Goal: Task Accomplishment & Management: Complete application form

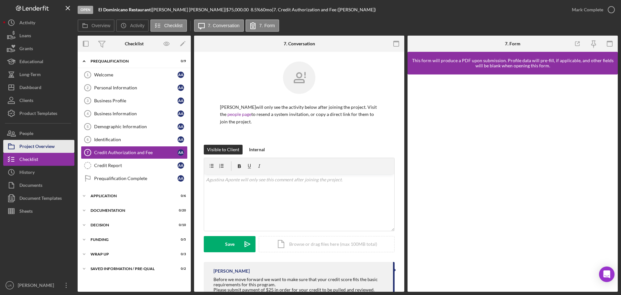
click at [42, 147] on div "Project Overview" at bounding box center [36, 147] width 35 height 15
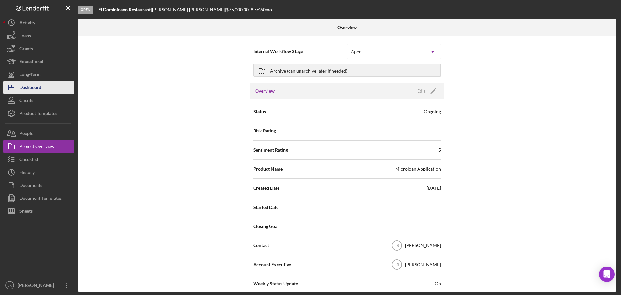
click at [43, 87] on button "Icon/Dashboard Dashboard" at bounding box center [38, 87] width 71 height 13
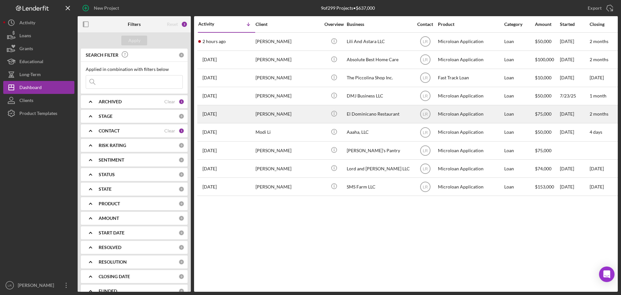
click at [298, 114] on div "[PERSON_NAME]" at bounding box center [288, 114] width 65 height 17
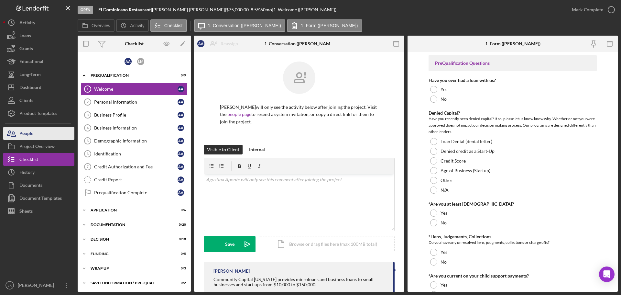
click at [38, 132] on button "People" at bounding box center [38, 133] width 71 height 13
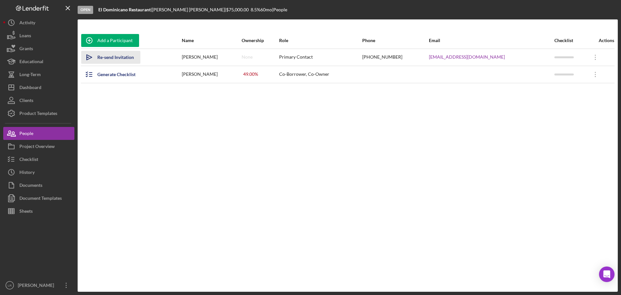
click at [125, 57] on div "Re-send Invitation" at bounding box center [115, 57] width 37 height 13
click at [595, 73] on icon "Icon/Overflow" at bounding box center [596, 74] width 16 height 16
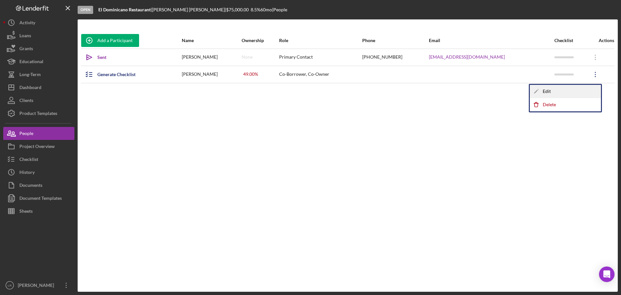
click at [553, 88] on div "Icon/Edit Edit" at bounding box center [565, 91] width 71 height 13
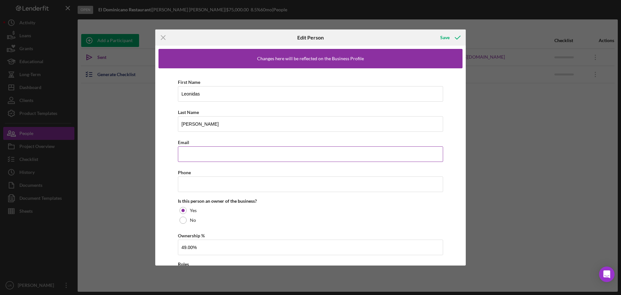
click at [200, 156] on input "Email" at bounding box center [310, 154] width 265 height 16
paste input "[EMAIL_ADDRESS][DOMAIN_NAME]"
type input "[EMAIL_ADDRESS][DOMAIN_NAME]"
click at [191, 187] on input "Phone" at bounding box center [310, 184] width 265 height 16
paste input "[PHONE_NUMBER]"
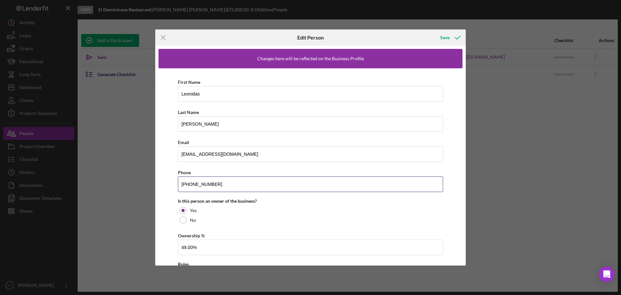
type input "[PHONE_NUMBER]"
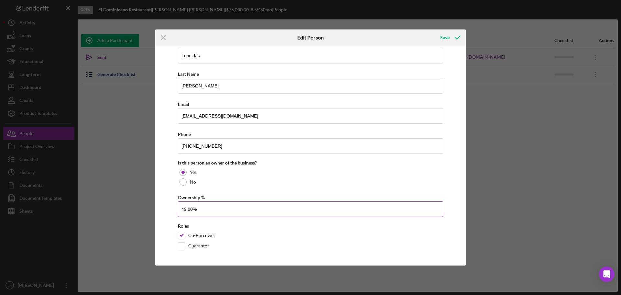
click at [201, 208] on input "49.00%" at bounding box center [310, 209] width 265 height 16
drag, startPoint x: 203, startPoint y: 209, endPoint x: 142, endPoint y: 209, distance: 60.2
click at [142, 209] on div "Icon/Menu Close Edit Person Save Changes here will be reflected on the Business…" at bounding box center [310, 147] width 621 height 295
type input "40.00%"
click at [447, 37] on div "Save" at bounding box center [445, 37] width 9 height 13
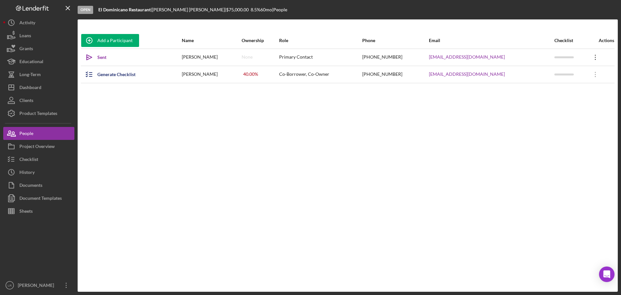
click at [594, 54] on icon "Icon/Overflow" at bounding box center [596, 57] width 16 height 16
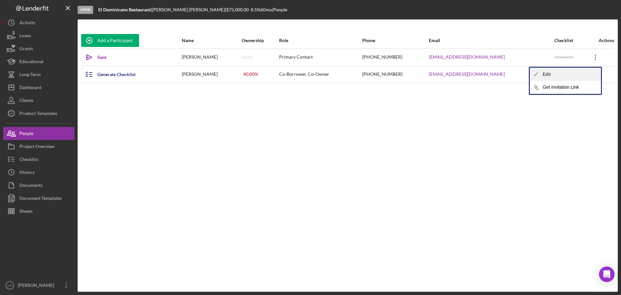
click at [546, 74] on div "Icon/Edit Edit" at bounding box center [565, 74] width 71 height 13
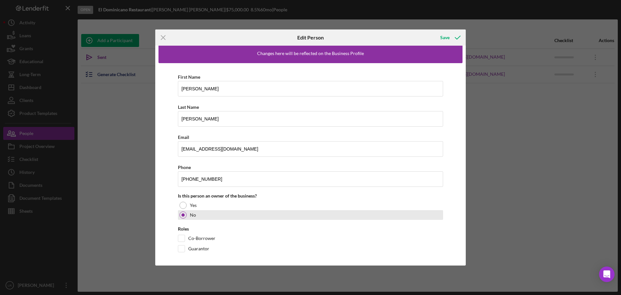
scroll to position [8, 0]
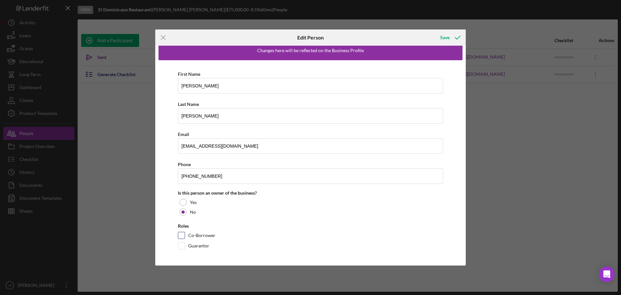
click at [183, 233] on input "Co-Borrower" at bounding box center [181, 235] width 6 height 6
checkbox input "true"
click at [182, 203] on div at bounding box center [183, 202] width 7 height 7
click at [193, 238] on input "Ownership %" at bounding box center [310, 239] width 265 height 16
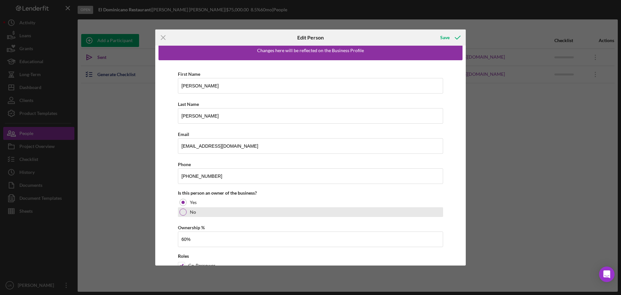
type input "60.00%"
click at [275, 211] on div "No" at bounding box center [310, 212] width 265 height 10
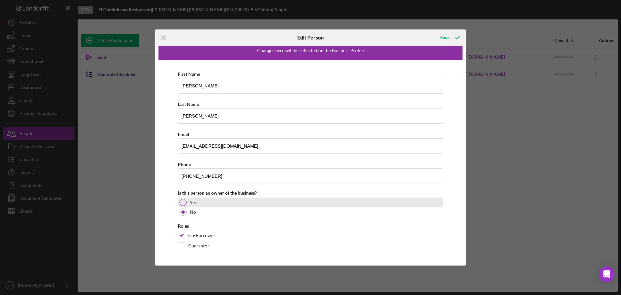
click at [184, 199] on div at bounding box center [183, 202] width 7 height 7
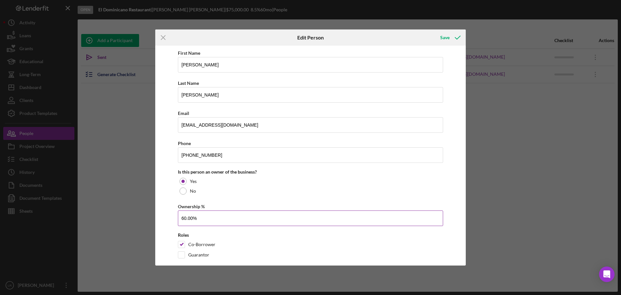
scroll to position [38, 0]
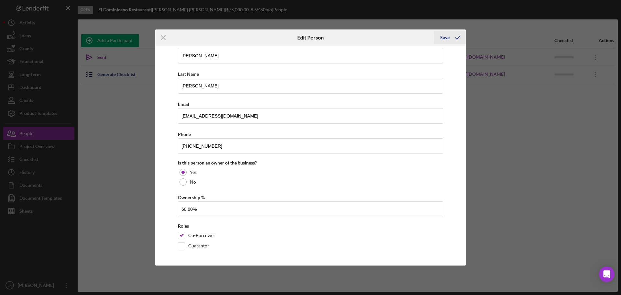
click at [457, 38] on icon "button" at bounding box center [458, 37] width 16 height 16
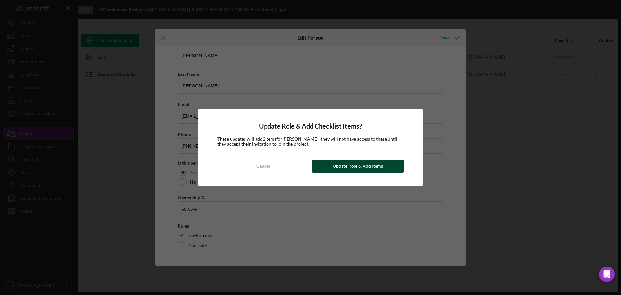
click at [365, 164] on div "Update Role & Add Items" at bounding box center [358, 166] width 50 height 13
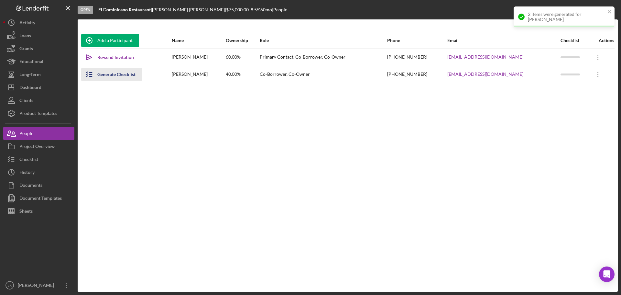
click at [105, 78] on div "Generate Checklist" at bounding box center [116, 74] width 38 height 13
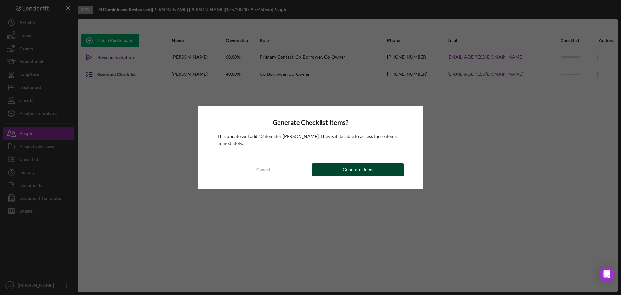
click at [365, 171] on div "Generate Items" at bounding box center [358, 169] width 30 height 13
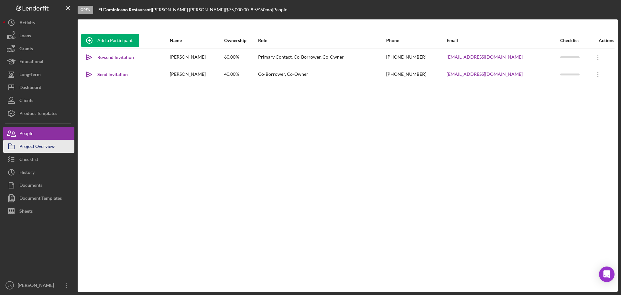
click at [40, 146] on div "Project Overview" at bounding box center [36, 147] width 35 height 15
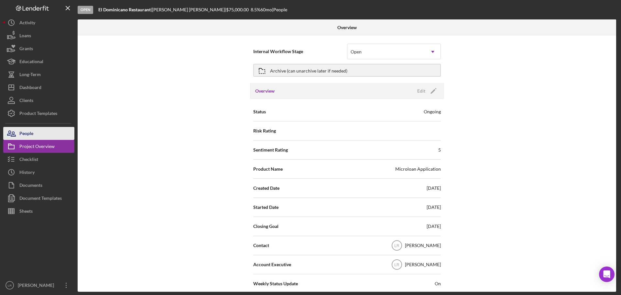
click at [34, 130] on button "People" at bounding box center [38, 133] width 71 height 13
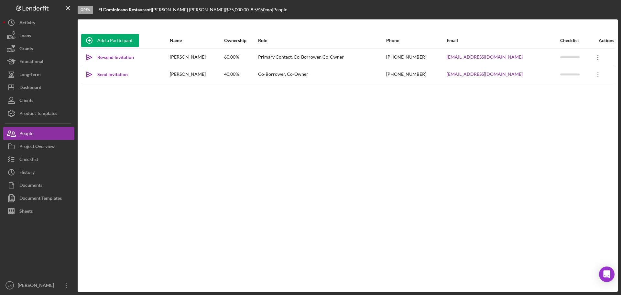
click at [598, 57] on icon "Icon/Overflow" at bounding box center [598, 57] width 16 height 16
click at [545, 87] on icon "Icon/Link" at bounding box center [539, 87] width 13 height 13
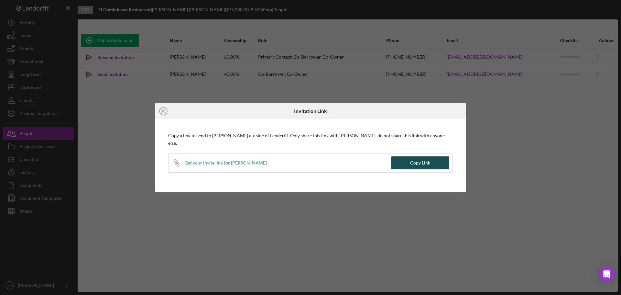
click at [424, 162] on div "Copy Link" at bounding box center [420, 162] width 20 height 13
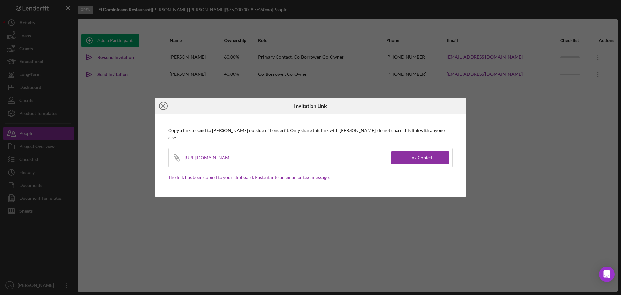
click at [165, 108] on icon "Icon/Close" at bounding box center [163, 106] width 16 height 16
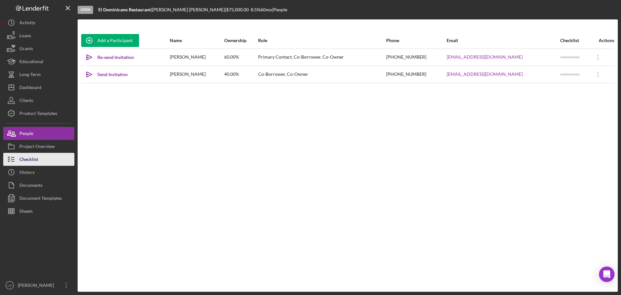
click at [39, 160] on button "Checklist" at bounding box center [38, 159] width 71 height 13
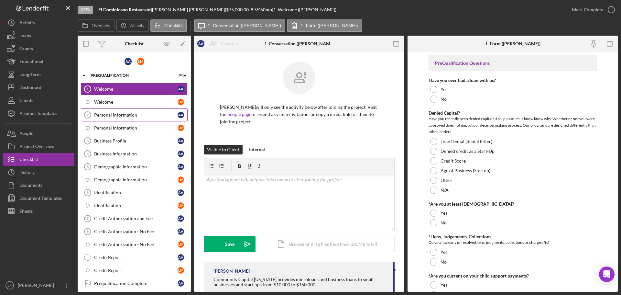
click at [126, 114] on div "Personal Information" at bounding box center [136, 114] width 84 height 5
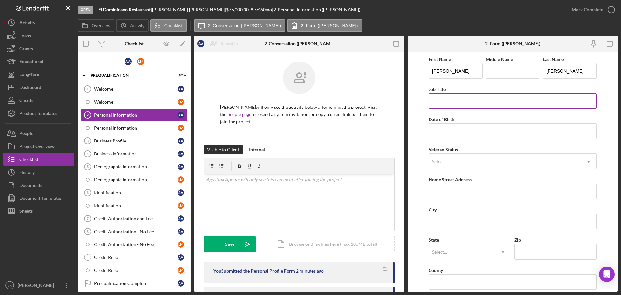
click at [451, 103] on input "Job Title" at bounding box center [513, 101] width 168 height 16
click at [441, 100] on input "Job Title" at bounding box center [513, 101] width 168 height 16
type input "Owner"
click at [450, 128] on input "Date of Birth" at bounding box center [513, 131] width 168 height 16
type input "[DATE]"
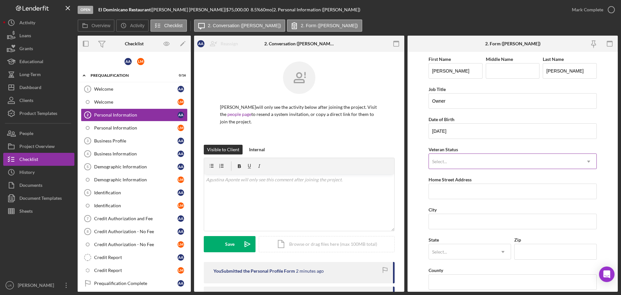
click at [451, 160] on div "Select..." at bounding box center [505, 161] width 152 height 15
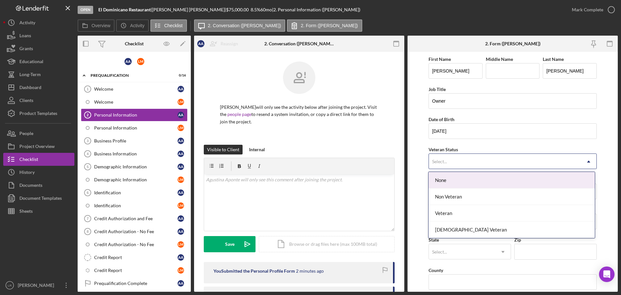
click at [450, 183] on div "None" at bounding box center [512, 180] width 166 height 17
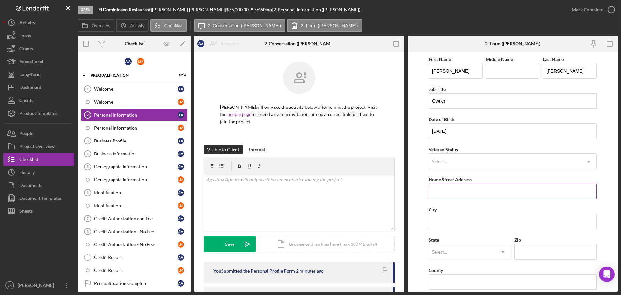
click at [445, 190] on input "Home Street Address" at bounding box center [513, 192] width 168 height 16
type input "[STREET_ADDRESS]"
click at [448, 225] on input "City" at bounding box center [513, 222] width 168 height 16
type input "[GEOGRAPHIC_DATA]"
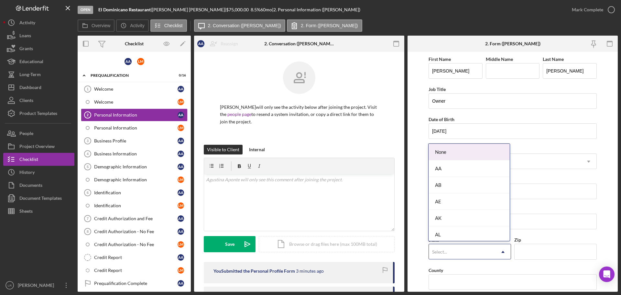
click at [452, 252] on div "Select..." at bounding box center [462, 251] width 66 height 15
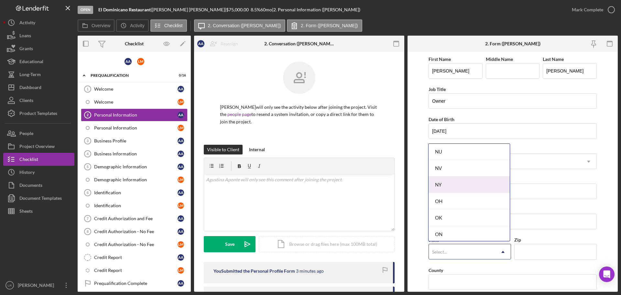
click at [450, 183] on div "NY" at bounding box center [469, 184] width 81 height 17
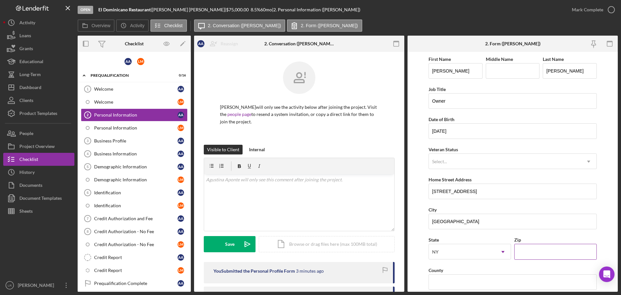
click at [528, 250] on input "Zip" at bounding box center [556, 252] width 83 height 16
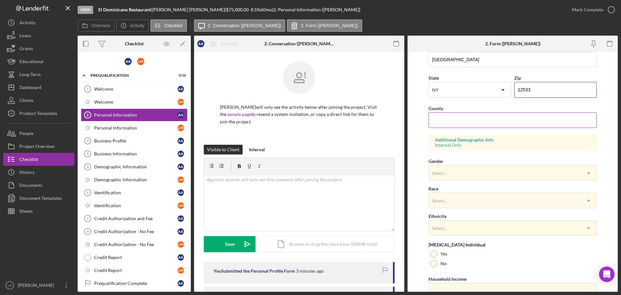
type input "12533"
click at [446, 119] on input "County" at bounding box center [513, 120] width 168 height 16
type input "Dutchess"
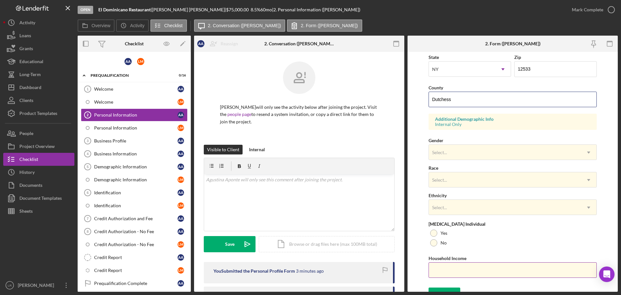
scroll to position [192, 0]
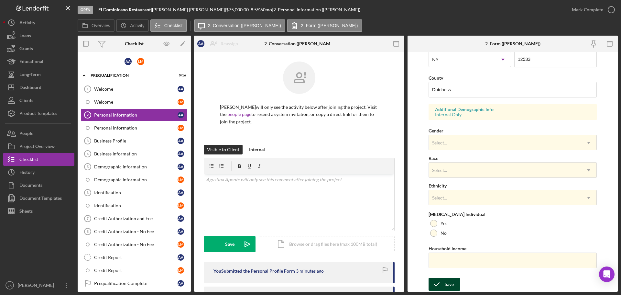
click at [458, 284] on button "Save" at bounding box center [445, 284] width 32 height 13
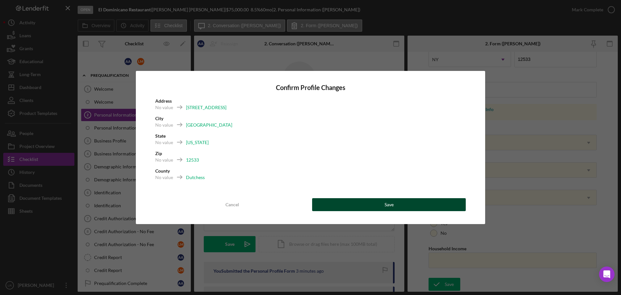
click at [402, 204] on button "Save" at bounding box center [389, 204] width 154 height 13
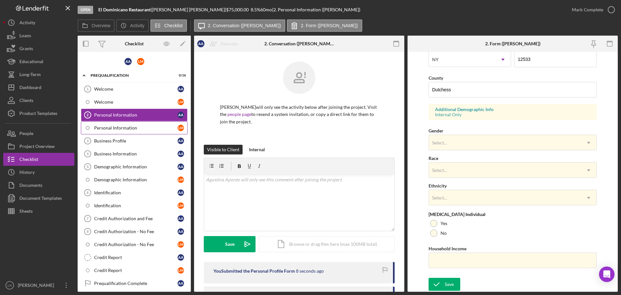
click at [117, 127] on div "Personal Information" at bounding box center [136, 127] width 84 height 5
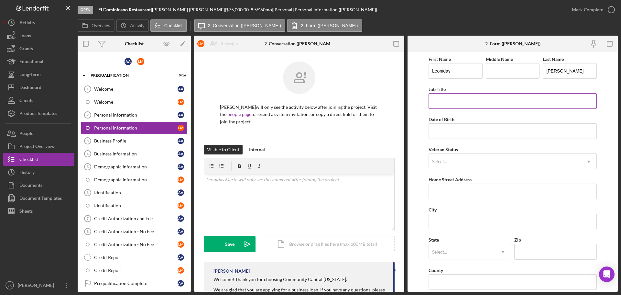
drag, startPoint x: 481, startPoint y: 102, endPoint x: 480, endPoint y: 106, distance: 4.0
click at [481, 106] on input "Job Title" at bounding box center [513, 101] width 168 height 16
type input "Co-Owner"
drag, startPoint x: 444, startPoint y: 131, endPoint x: 456, endPoint y: 130, distance: 12.0
click at [444, 131] on input "Date of Birth" at bounding box center [513, 131] width 168 height 16
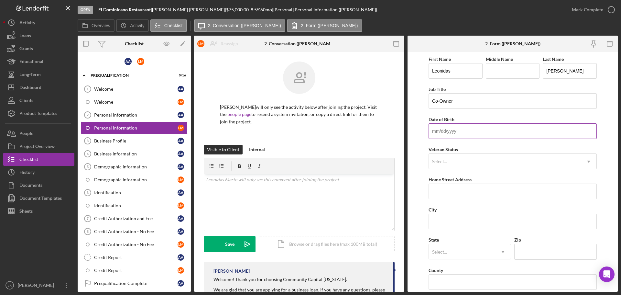
type input "[DATE]"
click at [436, 159] on div "Select..." at bounding box center [439, 161] width 15 height 5
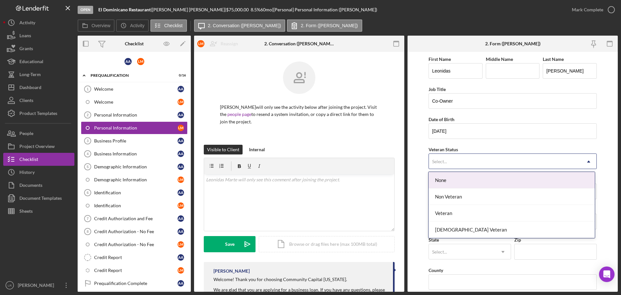
click at [450, 180] on div "None" at bounding box center [512, 180] width 166 height 17
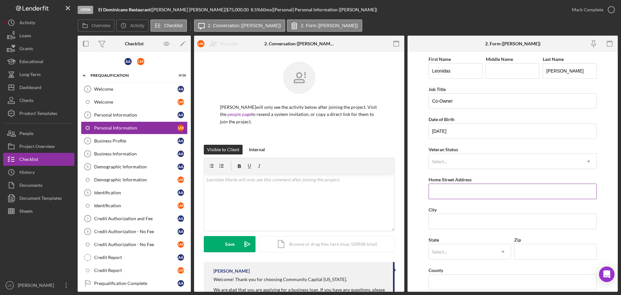
click at [441, 187] on input "Home Street Address" at bounding box center [513, 192] width 168 height 16
type input "[STREET_ADDRESS]"
click at [438, 228] on input "City" at bounding box center [513, 222] width 168 height 16
type input "[GEOGRAPHIC_DATA]"
click at [443, 252] on div "Select..." at bounding box center [439, 251] width 15 height 5
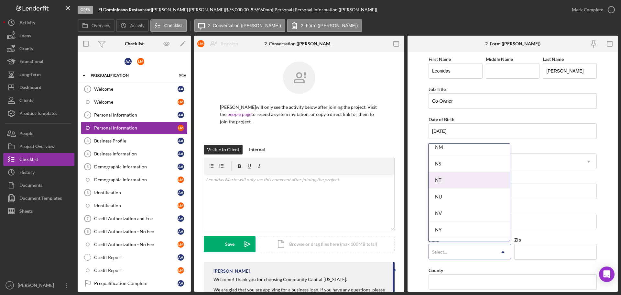
scroll to position [809, 0]
click at [442, 184] on div "NY" at bounding box center [469, 184] width 81 height 17
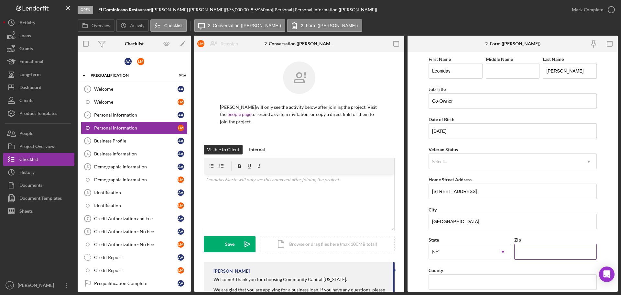
click at [523, 254] on input "Zip" at bounding box center [556, 252] width 83 height 16
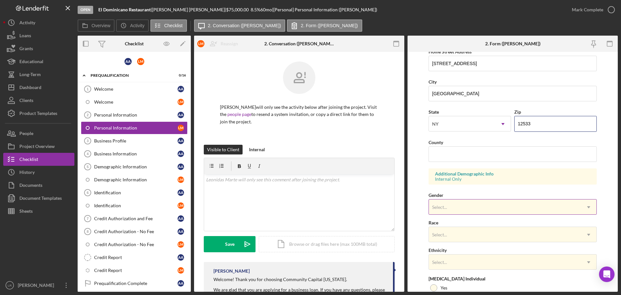
scroll to position [129, 0]
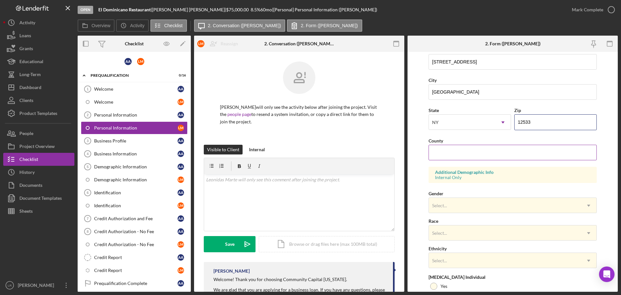
type input "12533"
click at [457, 151] on input "County" at bounding box center [513, 153] width 168 height 16
type input "Dutchess"
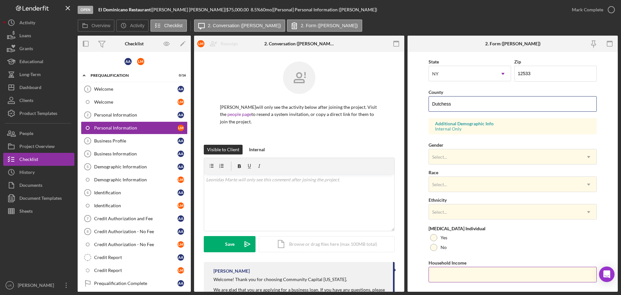
scroll to position [192, 0]
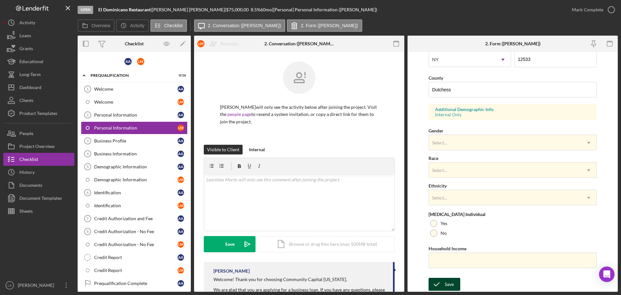
click at [439, 278] on div "Save Save" at bounding box center [513, 285] width 168 height 14
click at [445, 285] on div "Save" at bounding box center [449, 284] width 9 height 13
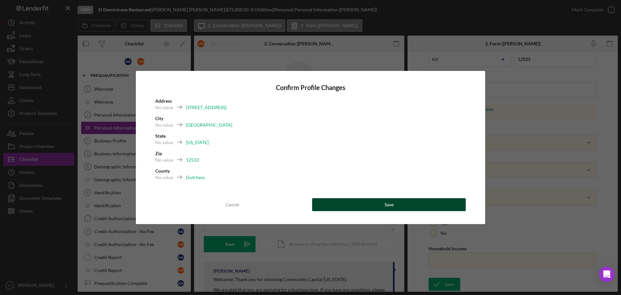
click at [424, 206] on button "Save" at bounding box center [389, 204] width 154 height 13
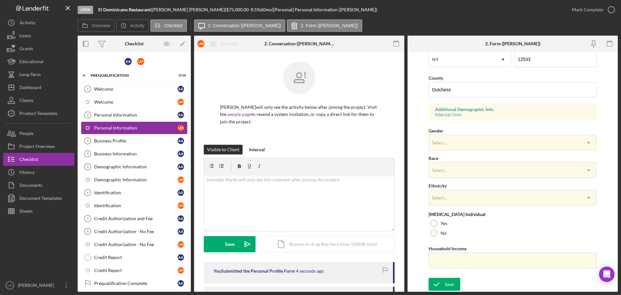
click at [584, 11] on div "Mark Complete" at bounding box center [587, 9] width 31 height 13
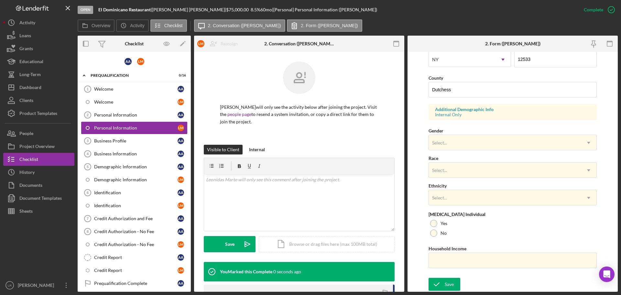
scroll to position [62, 0]
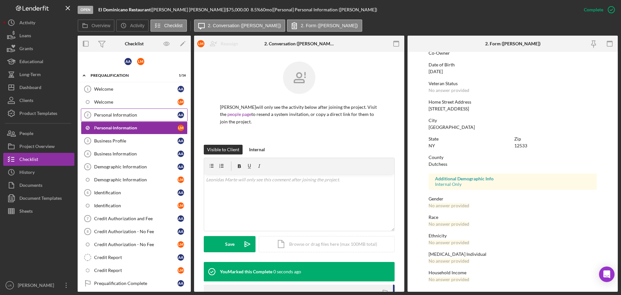
click at [137, 116] on div "Personal Information" at bounding box center [136, 114] width 84 height 5
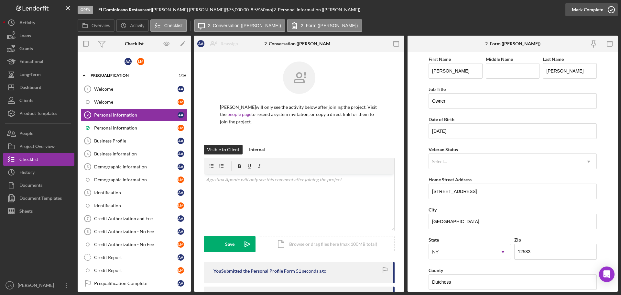
click at [582, 11] on div "Mark Complete" at bounding box center [587, 9] width 31 height 13
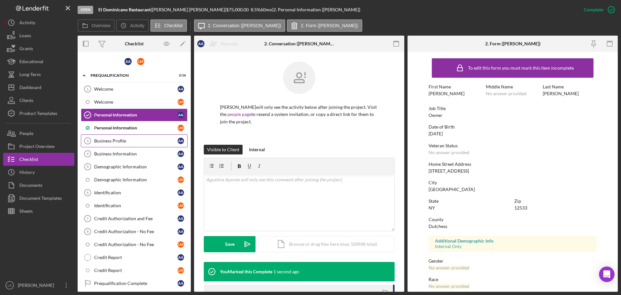
click at [111, 136] on link "Business Profile 3 Business Profile A A" at bounding box center [134, 140] width 107 height 13
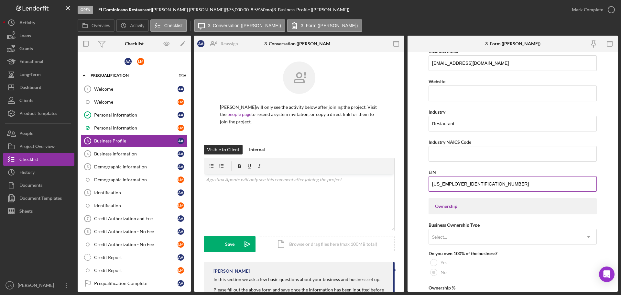
scroll to position [162, 0]
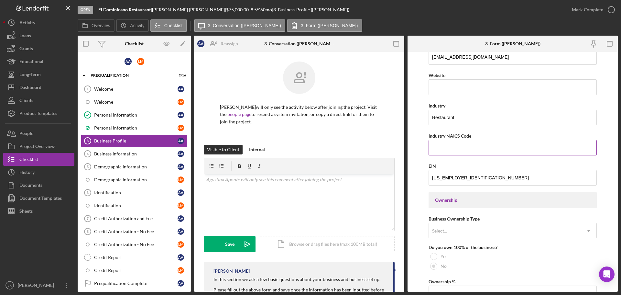
click at [451, 150] on input "Industry NAICS Code" at bounding box center [513, 148] width 168 height 16
type input "722513"
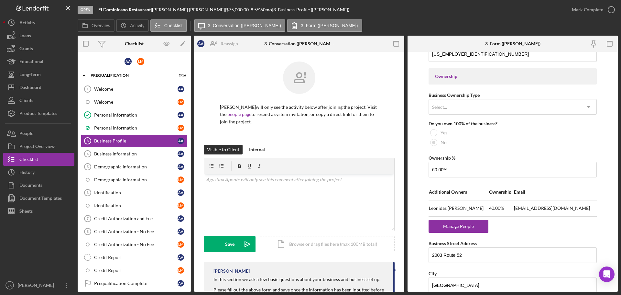
scroll to position [291, 0]
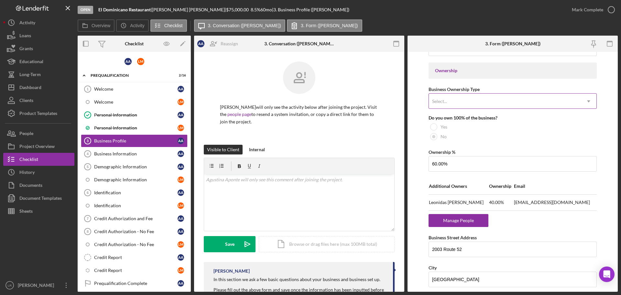
click at [456, 100] on div "Select..." at bounding box center [505, 101] width 152 height 15
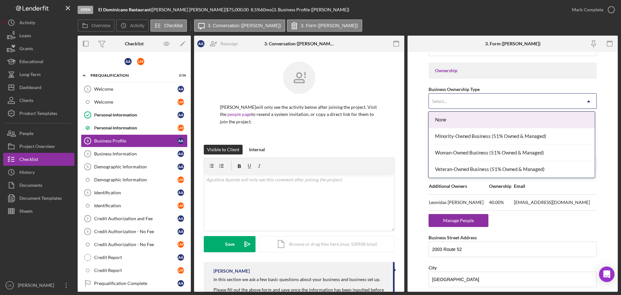
click at [453, 100] on div "Select..." at bounding box center [505, 101] width 152 height 15
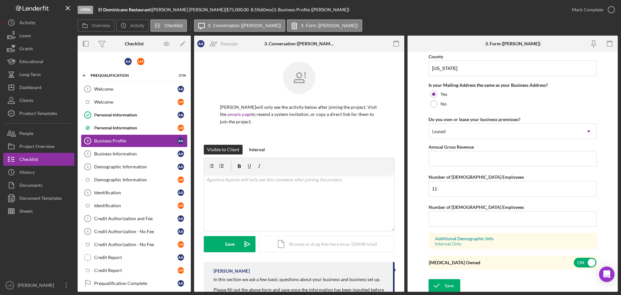
scroll to position [564, 0]
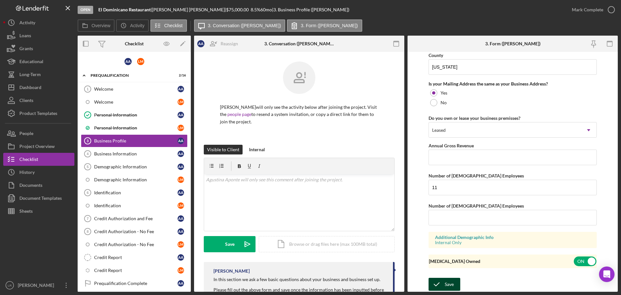
click at [439, 282] on icon "submit" at bounding box center [437, 284] width 16 height 16
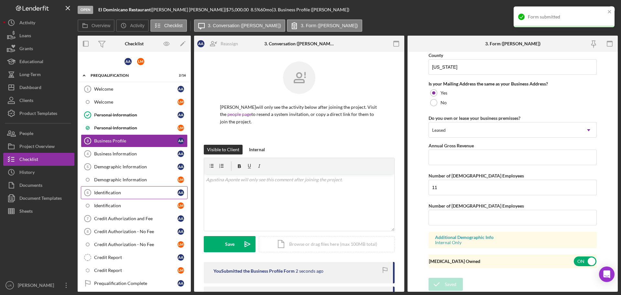
click at [118, 194] on div "Identification" at bounding box center [136, 192] width 84 height 5
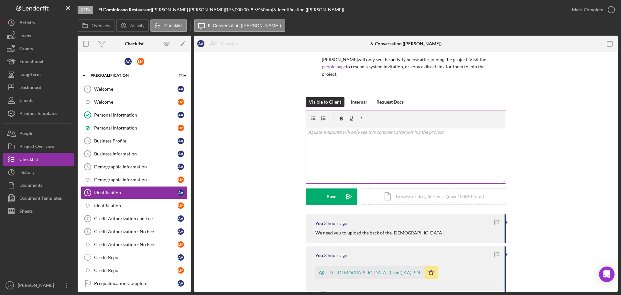
scroll to position [153, 0]
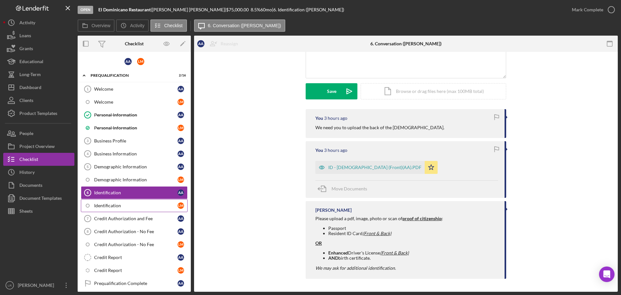
click at [137, 207] on div "Identification" at bounding box center [136, 205] width 84 height 5
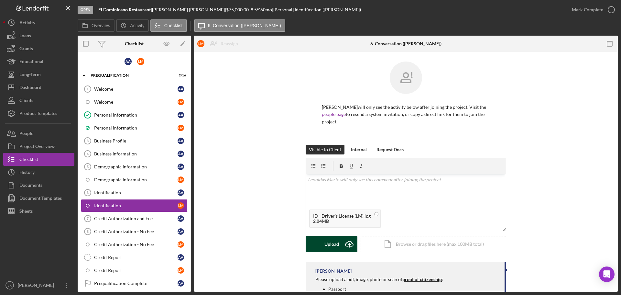
click at [323, 244] on button "Upload Icon/Upload" at bounding box center [332, 244] width 52 height 16
click at [317, 247] on button "Upload Icon/Upload" at bounding box center [332, 244] width 52 height 16
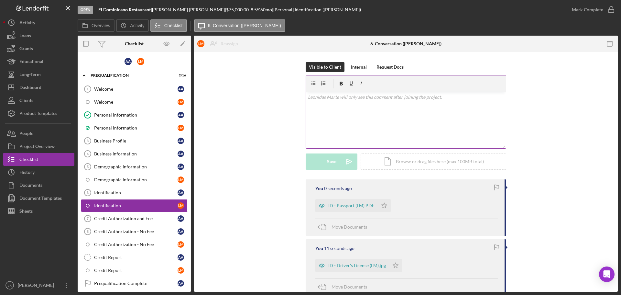
scroll to position [162, 0]
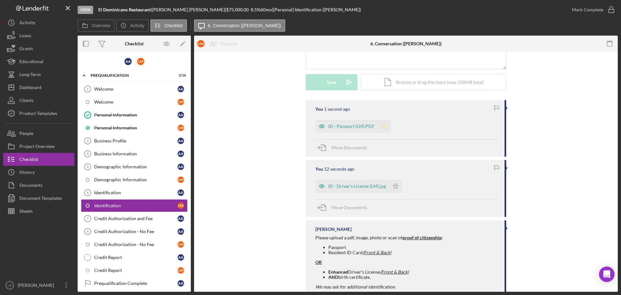
click at [382, 126] on polygon "button" at bounding box center [385, 125] width 6 height 5
click at [396, 186] on icon "Icon/Star" at bounding box center [395, 186] width 13 height 13
drag, startPoint x: 573, startPoint y: 7, endPoint x: -477, endPoint y: 192, distance: 1066.2
click at [0, 192] on html "Open El Dominicano Restaurant | [PERSON_NAME] | $75,000.00 8.5 % 60 mo | [Perso…" at bounding box center [310, 147] width 621 height 295
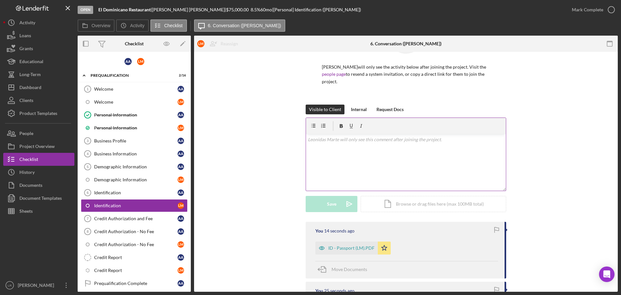
scroll to position [32, 0]
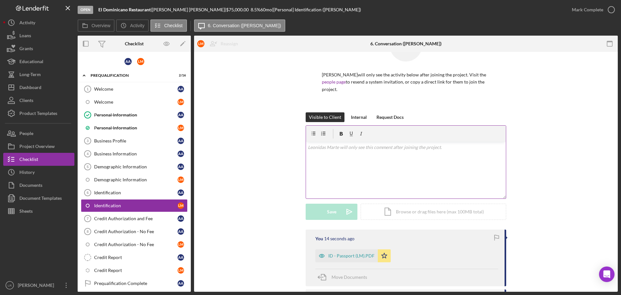
click at [374, 152] on div "v Color teal Color pink Remove color Add row above Add row below Add column bef…" at bounding box center [406, 170] width 200 height 57
click at [330, 212] on div "Save" at bounding box center [331, 212] width 9 height 16
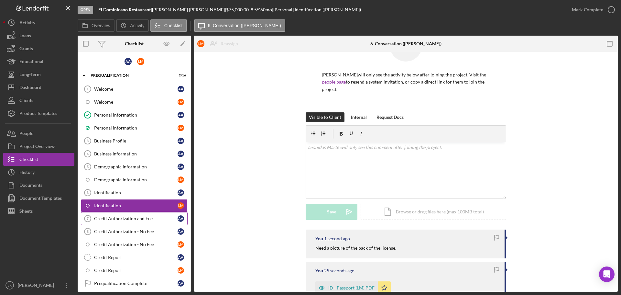
click at [128, 216] on div "Credit Authorization and Fee" at bounding box center [136, 218] width 84 height 5
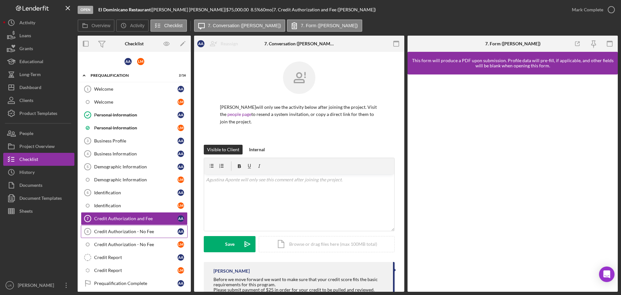
click at [126, 229] on div "Credit Authorization - No Fee" at bounding box center [136, 231] width 84 height 5
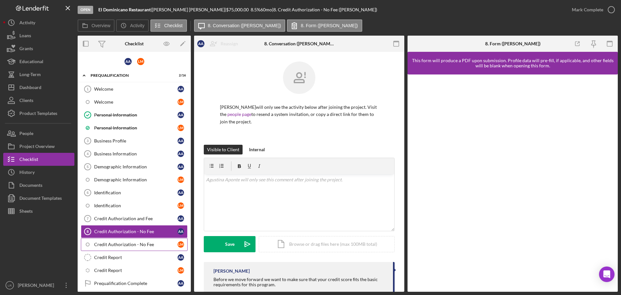
click at [124, 243] on div "Credit Authorization - No Fee" at bounding box center [136, 244] width 84 height 5
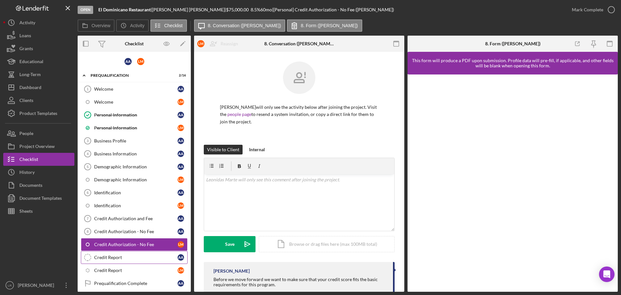
click at [116, 259] on div "Credit Report" at bounding box center [136, 257] width 84 height 5
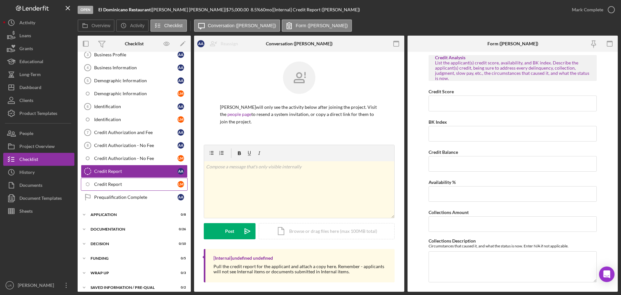
scroll to position [92, 0]
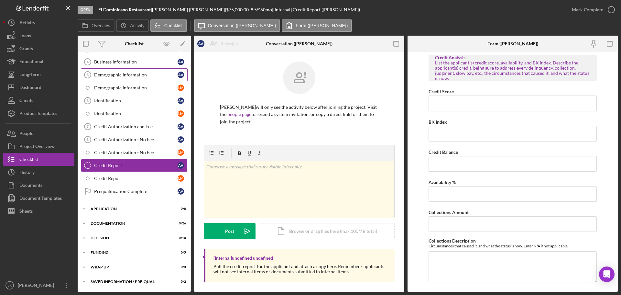
click at [137, 76] on div "Demographic Information" at bounding box center [136, 74] width 84 height 5
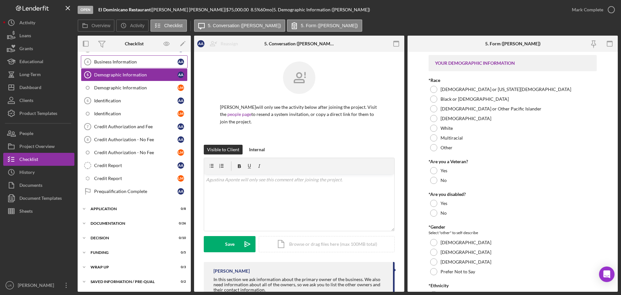
click at [138, 62] on div "Business Information" at bounding box center [136, 61] width 84 height 5
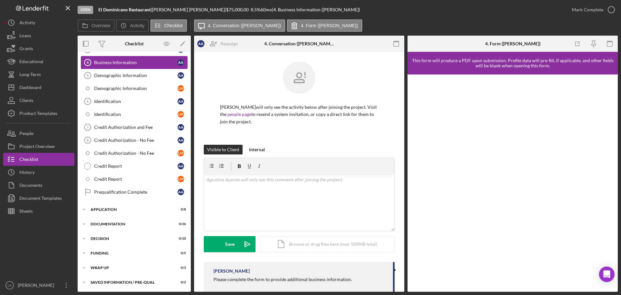
scroll to position [92, 0]
click at [583, 10] on div "Mark Complete" at bounding box center [587, 9] width 31 height 13
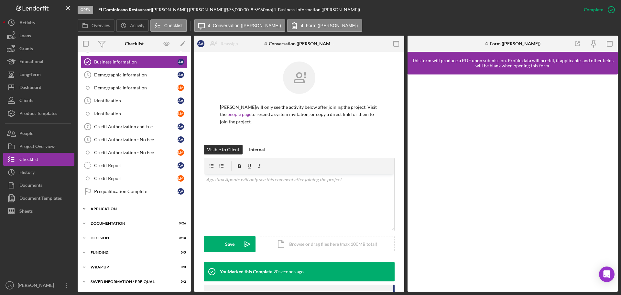
click at [113, 204] on div "Icon/Expander Application 0 / 8" at bounding box center [134, 208] width 113 height 13
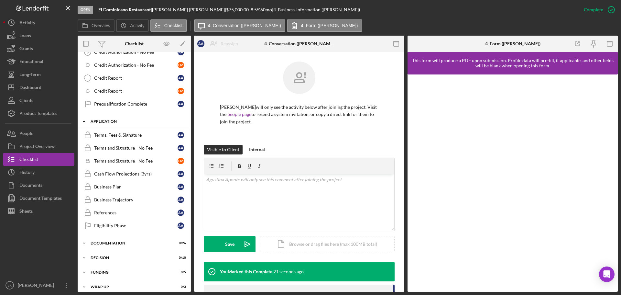
scroll to position [199, 0]
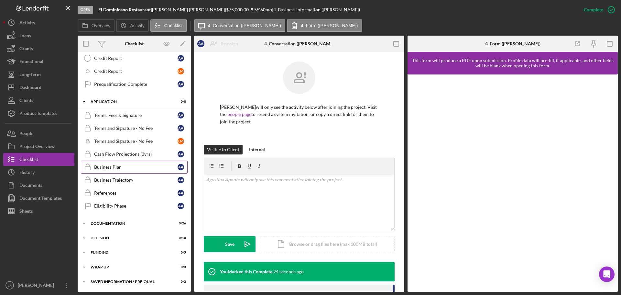
click at [121, 168] on div "Business Plan" at bounding box center [136, 166] width 84 height 5
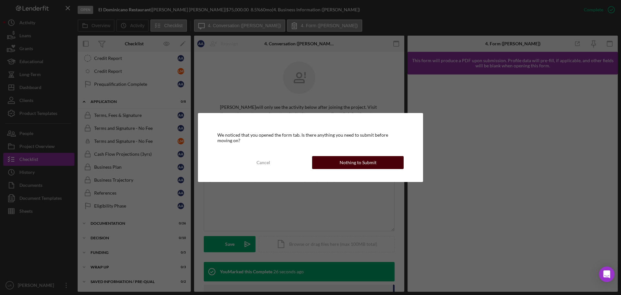
click at [363, 164] on div "Nothing to Submit" at bounding box center [358, 162] width 37 height 13
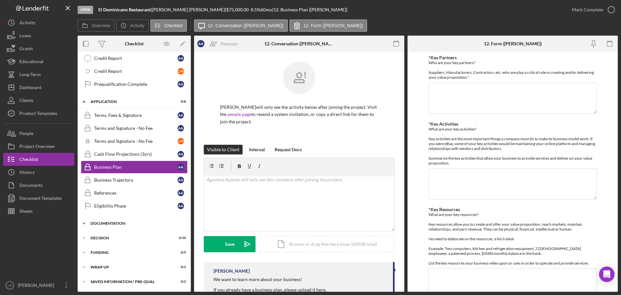
click at [129, 221] on div "Icon/Expander Documentation 0 / 26" at bounding box center [134, 223] width 113 height 13
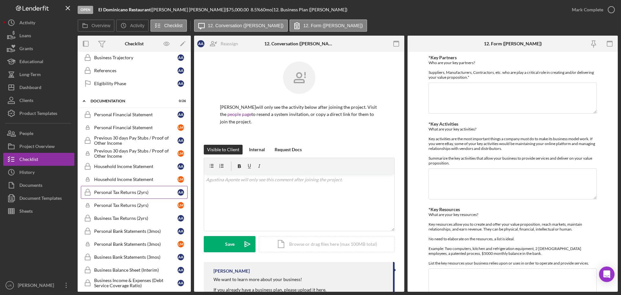
scroll to position [361, 0]
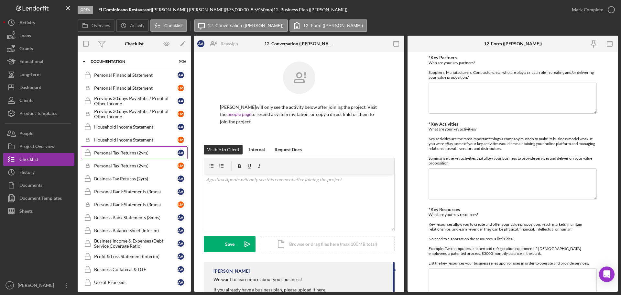
click at [139, 152] on div "Personal Tax Returns (2yrs)" at bounding box center [136, 152] width 84 height 5
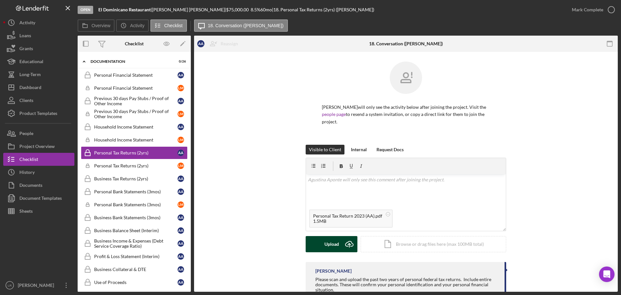
click at [333, 242] on div "Upload" at bounding box center [332, 244] width 15 height 16
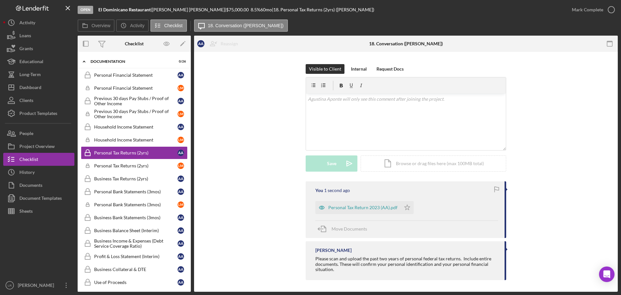
scroll to position [82, 0]
click at [406, 207] on icon "Icon/Star" at bounding box center [407, 206] width 13 height 13
click at [128, 165] on div "Personal Tax Returns (2yrs)" at bounding box center [136, 165] width 84 height 5
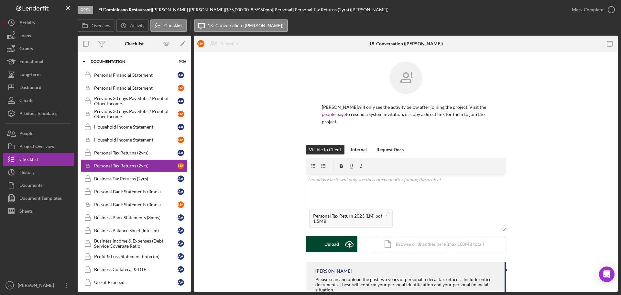
click at [326, 243] on div "Upload" at bounding box center [332, 244] width 15 height 16
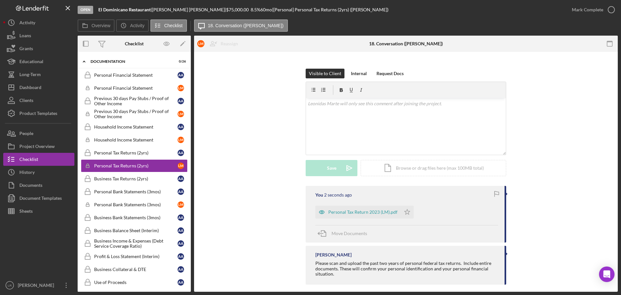
scroll to position [82, 0]
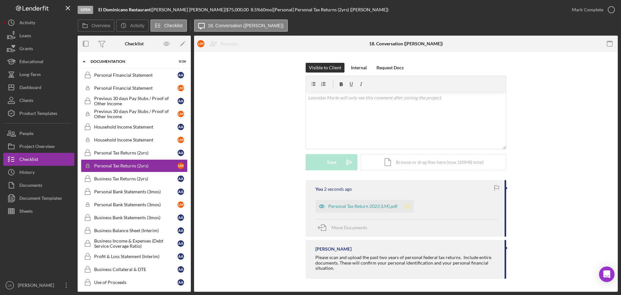
click at [407, 206] on polygon "button" at bounding box center [408, 205] width 6 height 5
click at [135, 181] on div "Business Tax Returns (2yrs)" at bounding box center [136, 178] width 84 height 5
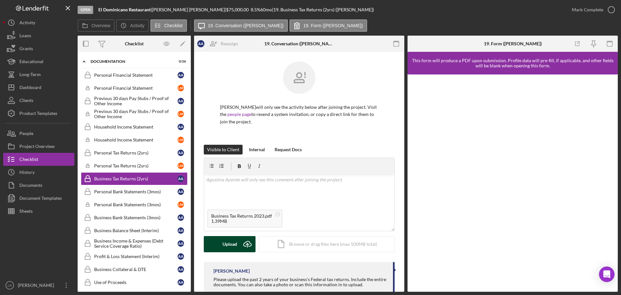
click at [232, 243] on div "Upload" at bounding box center [230, 244] width 15 height 16
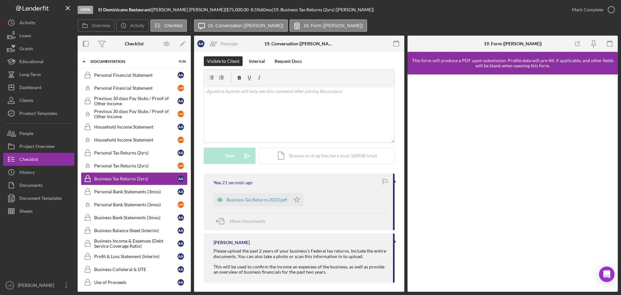
scroll to position [92, 0]
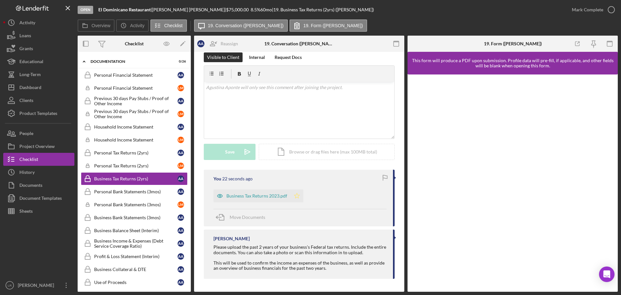
click at [295, 196] on polygon "button" at bounding box center [298, 195] width 6 height 5
click at [117, 191] on div "Personal Bank Statements (3mos)" at bounding box center [136, 191] width 84 height 5
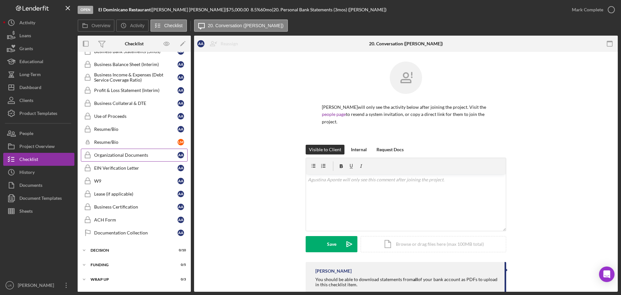
scroll to position [539, 0]
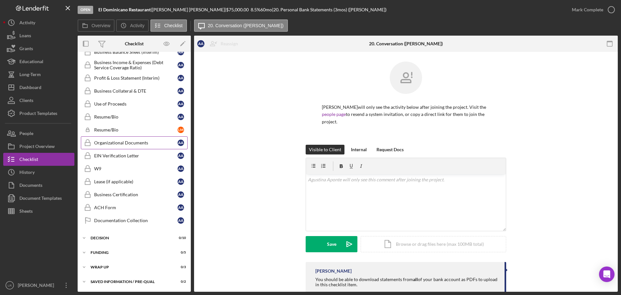
click at [136, 142] on div "Organizational Documents" at bounding box center [136, 142] width 84 height 5
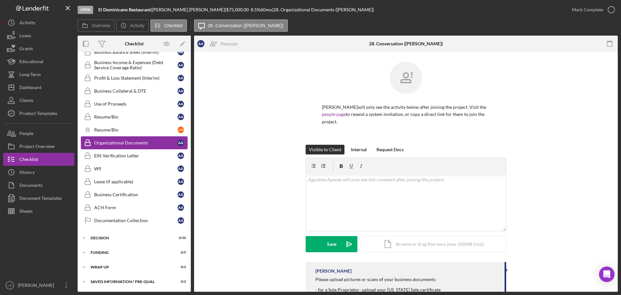
scroll to position [539, 0]
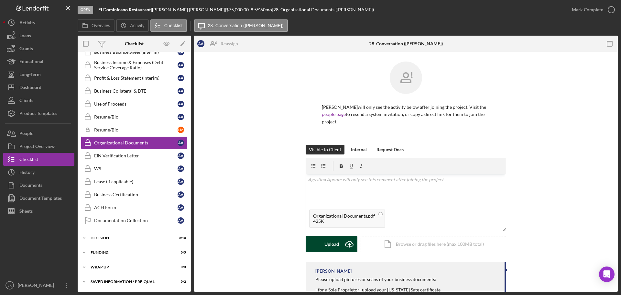
click at [315, 242] on button "Upload Icon/Upload" at bounding box center [332, 244] width 52 height 16
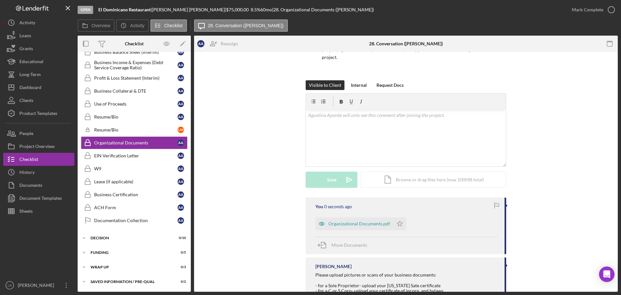
scroll to position [65, 0]
click at [398, 224] on icon "Icon/Star" at bounding box center [400, 223] width 13 height 13
click at [582, 8] on div "Mark Complete" at bounding box center [587, 9] width 31 height 13
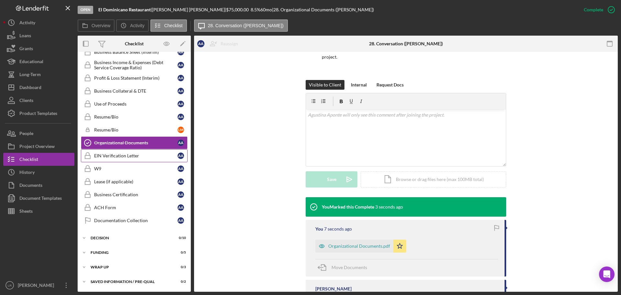
click at [124, 156] on div "EIN Verification Letter" at bounding box center [136, 155] width 84 height 5
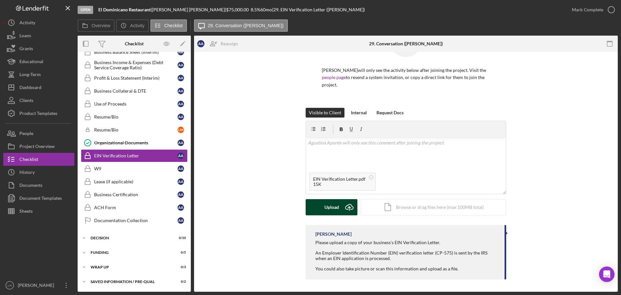
scroll to position [38, 0]
click at [335, 203] on div "Upload" at bounding box center [332, 206] width 15 height 16
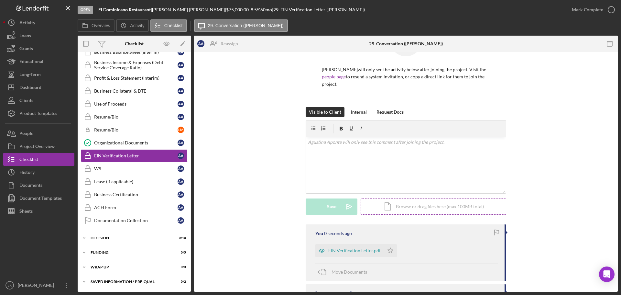
scroll to position [97, 0]
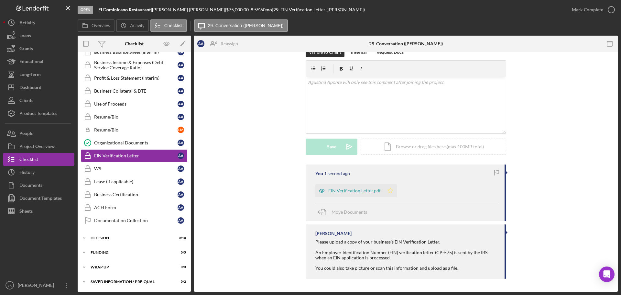
click at [388, 193] on icon "Icon/Star" at bounding box center [390, 190] width 13 height 13
click at [577, 10] on div "Mark Complete" at bounding box center [587, 9] width 31 height 13
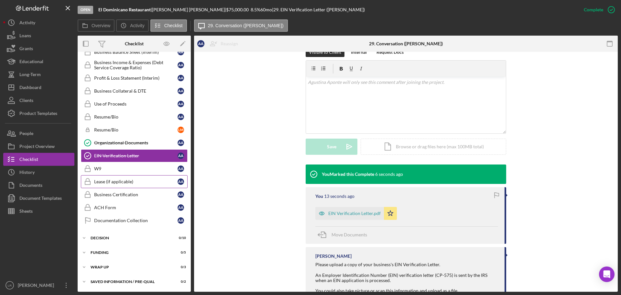
click at [110, 183] on div "Lease (if applicable)" at bounding box center [136, 181] width 84 height 5
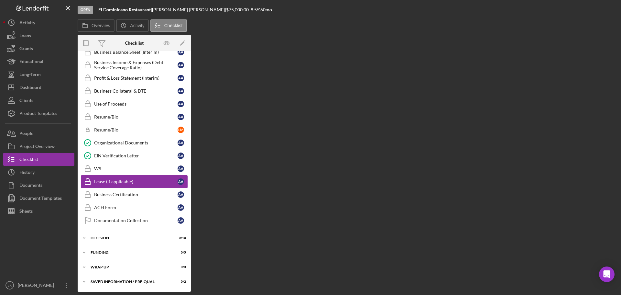
scroll to position [539, 0]
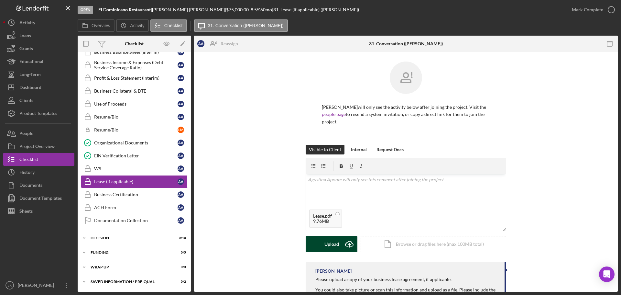
click at [329, 243] on div "Upload" at bounding box center [332, 244] width 15 height 16
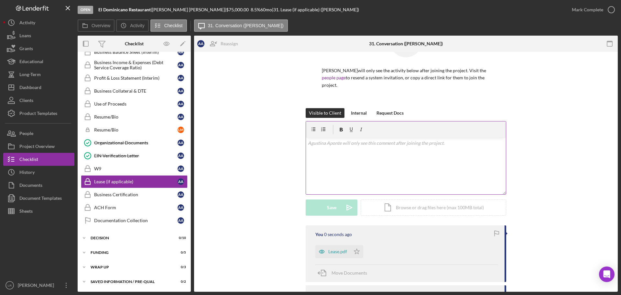
scroll to position [87, 0]
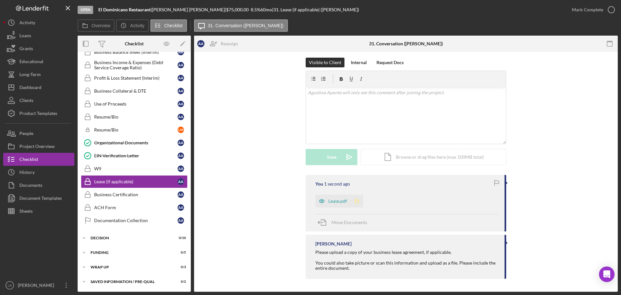
click at [356, 202] on icon "Icon/Star" at bounding box center [357, 201] width 13 height 13
click at [578, 9] on div "Mark Complete" at bounding box center [587, 9] width 31 height 13
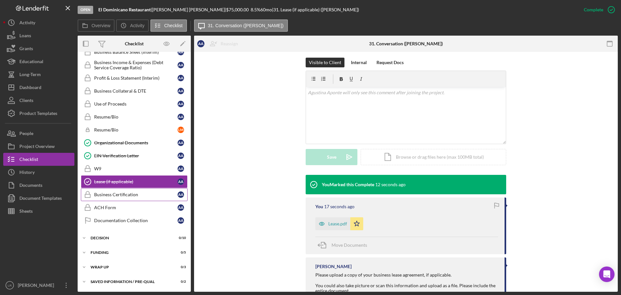
click at [116, 198] on link "Business Certification Business Certification A A" at bounding box center [134, 194] width 107 height 13
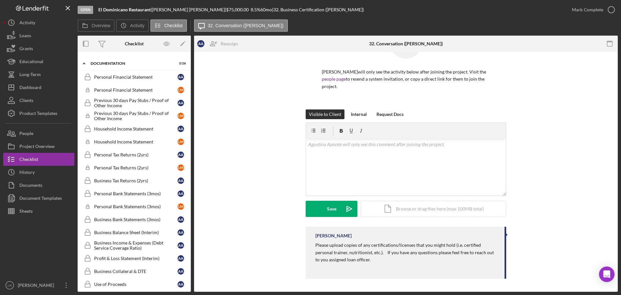
scroll to position [345, 0]
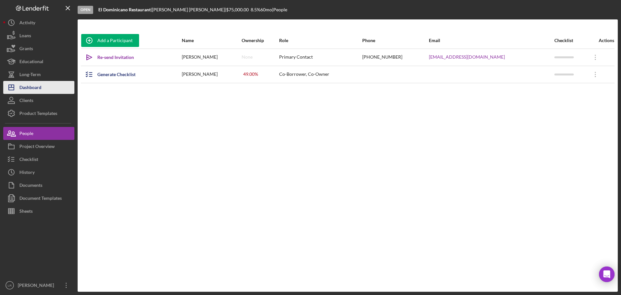
click at [41, 90] on div "Dashboard" at bounding box center [30, 88] width 22 height 15
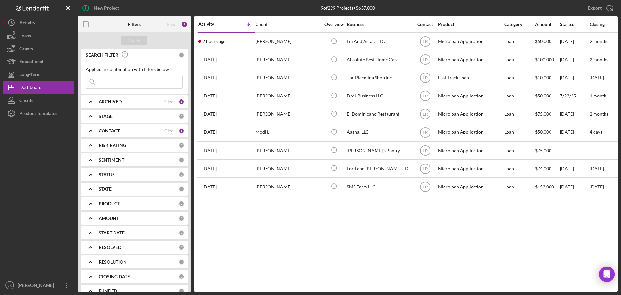
click at [119, 101] on b "ARCHIVED" at bounding box center [110, 101] width 23 height 5
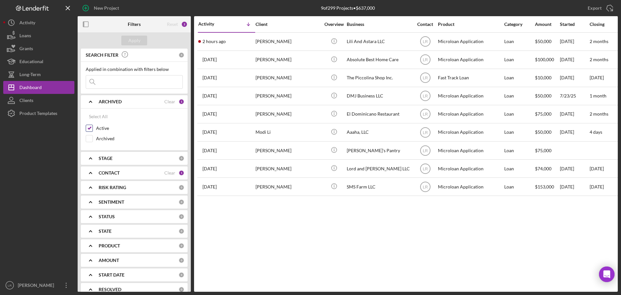
click at [91, 128] on input "Active" at bounding box center [89, 128] width 6 height 6
checkbox input "false"
click at [91, 137] on input "Archived" at bounding box center [89, 138] width 6 height 6
checkbox input "true"
click at [132, 81] on input at bounding box center [134, 81] width 96 height 13
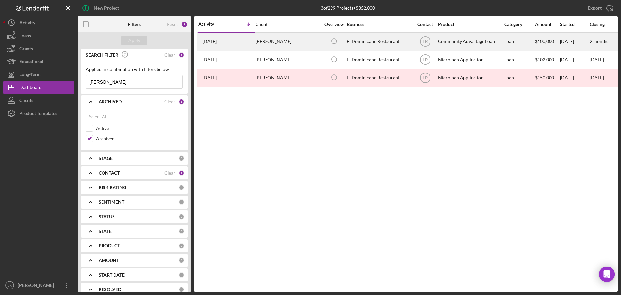
type input "agustina"
click at [311, 45] on div "[PERSON_NAME]" at bounding box center [288, 41] width 65 height 17
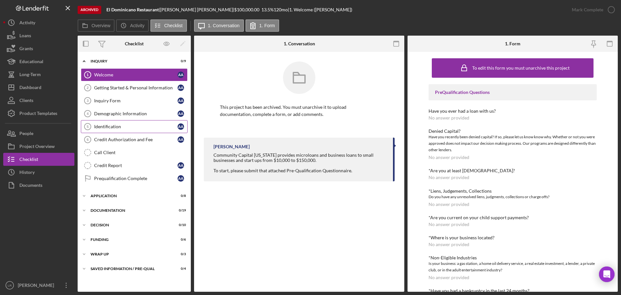
click at [109, 126] on div "Identification" at bounding box center [136, 126] width 84 height 5
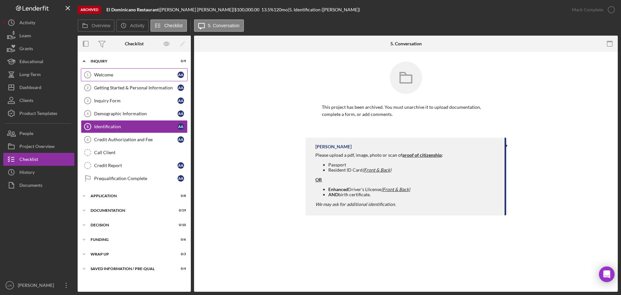
click at [108, 73] on div "Welcome" at bounding box center [136, 74] width 84 height 5
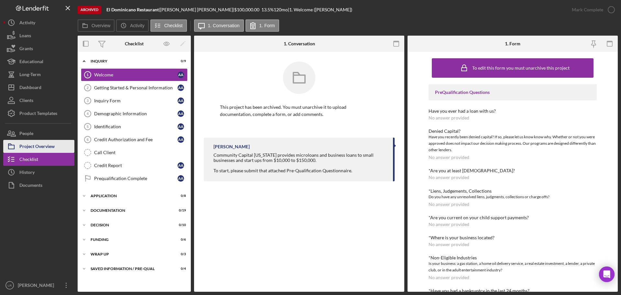
click at [43, 145] on div "Project Overview" at bounding box center [36, 147] width 35 height 15
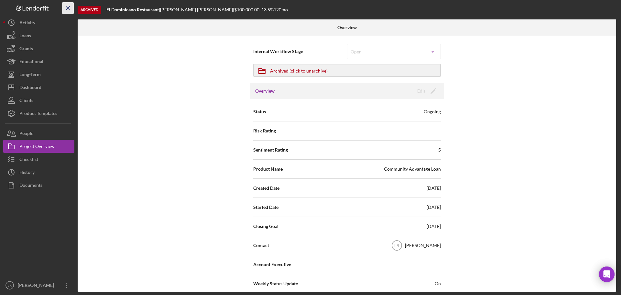
click at [70, 12] on icon "Icon/Menu Close" at bounding box center [68, 8] width 15 height 15
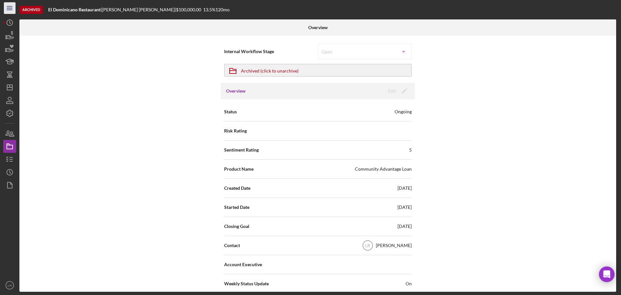
click at [8, 8] on icon "Icon/Menu" at bounding box center [10, 8] width 15 height 15
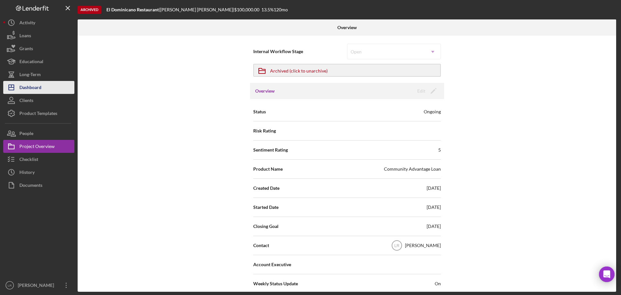
click at [42, 88] on button "Icon/Dashboard Dashboard" at bounding box center [38, 87] width 71 height 13
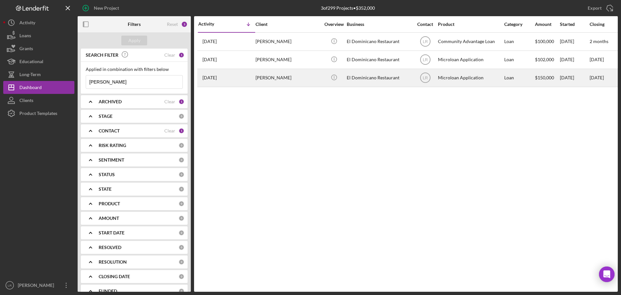
click at [300, 79] on div "[PERSON_NAME]" at bounding box center [288, 77] width 65 height 17
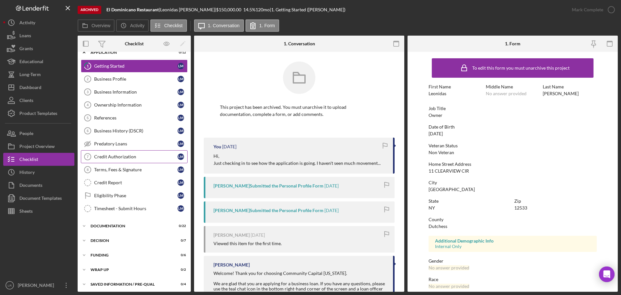
scroll to position [11, 0]
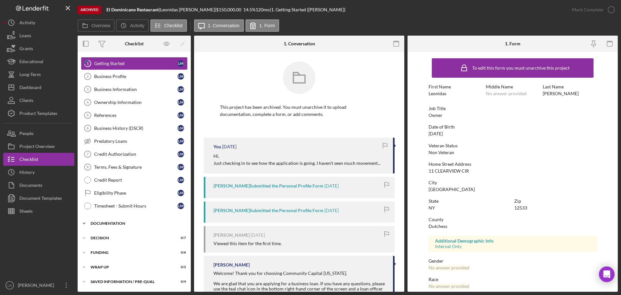
click at [126, 224] on div "Documentation" at bounding box center [137, 223] width 92 height 4
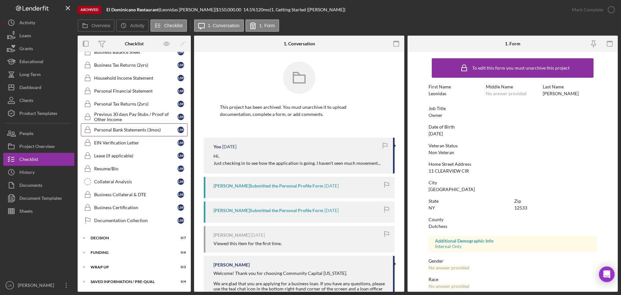
scroll to position [0, 0]
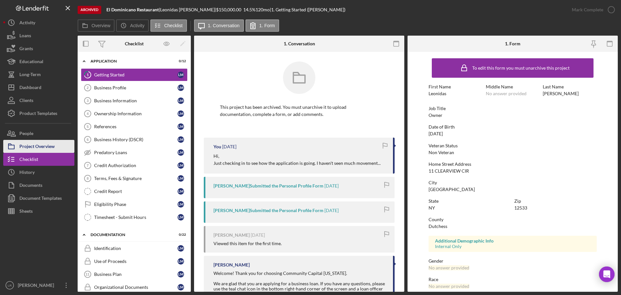
click at [45, 149] on div "Project Overview" at bounding box center [36, 147] width 35 height 15
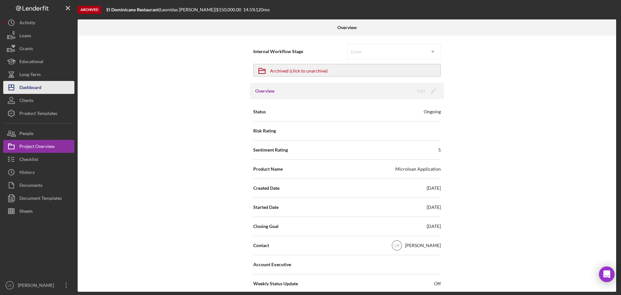
click at [39, 91] on div "Dashboard" at bounding box center [30, 88] width 22 height 15
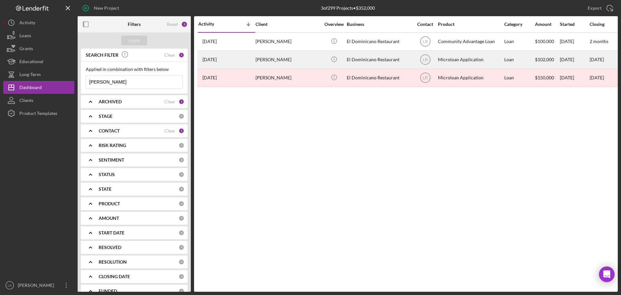
click at [265, 60] on div "[PERSON_NAME]" at bounding box center [288, 59] width 65 height 17
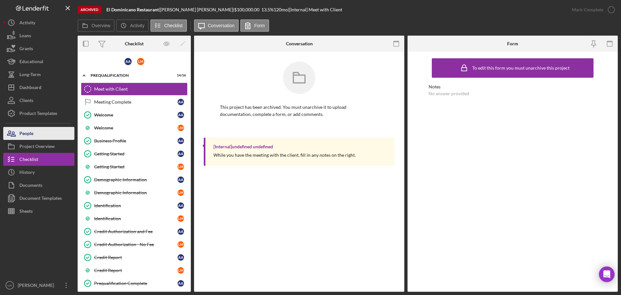
click at [40, 134] on button "People" at bounding box center [38, 133] width 71 height 13
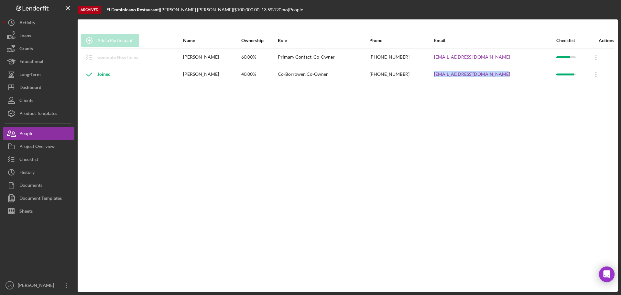
drag, startPoint x: 500, startPoint y: 76, endPoint x: 424, endPoint y: 77, distance: 75.8
click at [424, 77] on tr "Joined Leonidas Marte 40.00% Co-Borrower, Co-Owner (347) 340-2107 leonidasmarte…" at bounding box center [348, 74] width 534 height 17
copy tr "[EMAIL_ADDRESS][DOMAIN_NAME]"
click at [412, 75] on div "[PHONE_NUMBER]" at bounding box center [402, 74] width 64 height 16
drag, startPoint x: 414, startPoint y: 73, endPoint x: 373, endPoint y: 76, distance: 41.2
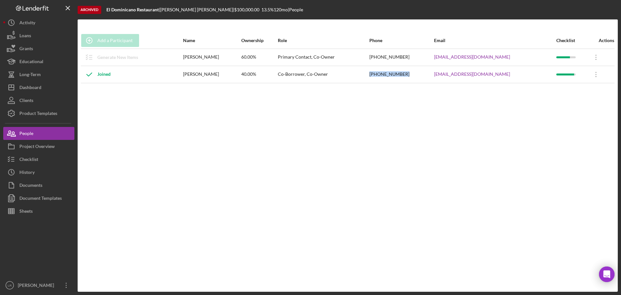
click at [373, 76] on tr "Joined Leonidas Marte 40.00% Co-Borrower, Co-Owner (347) 340-2107 leonidasmarte…" at bounding box center [348, 74] width 534 height 17
copy tr "[PHONE_NUMBER]"
click at [596, 60] on icon at bounding box center [596, 57] width 1 height 5
click at [562, 93] on div "Icon/Edit Edit" at bounding box center [566, 91] width 71 height 13
click at [38, 134] on button "People" at bounding box center [38, 133] width 71 height 13
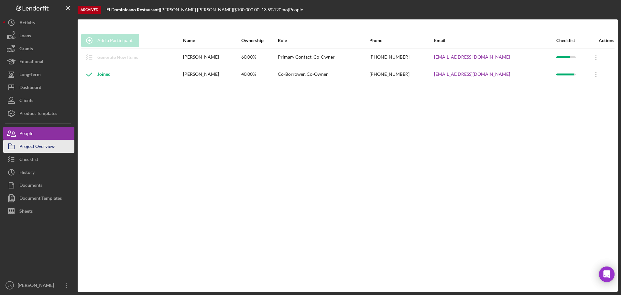
click at [39, 147] on div "Project Overview" at bounding box center [36, 147] width 35 height 15
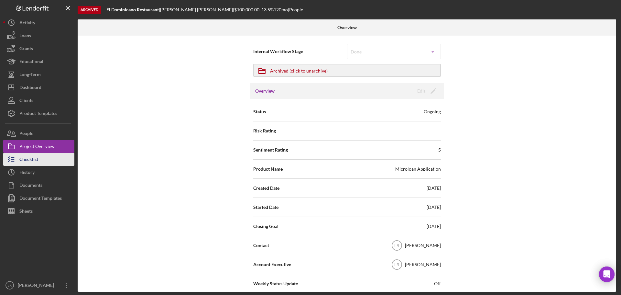
click at [32, 162] on div "Checklist" at bounding box center [28, 160] width 19 height 15
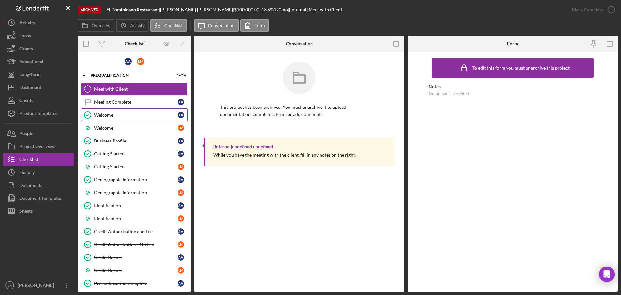
click at [122, 114] on div "Welcome" at bounding box center [136, 114] width 84 height 5
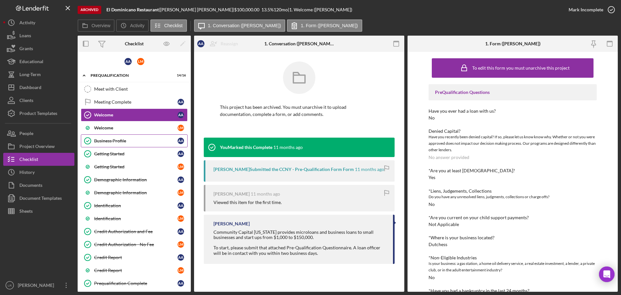
click at [118, 140] on div "Business Profile" at bounding box center [136, 140] width 84 height 5
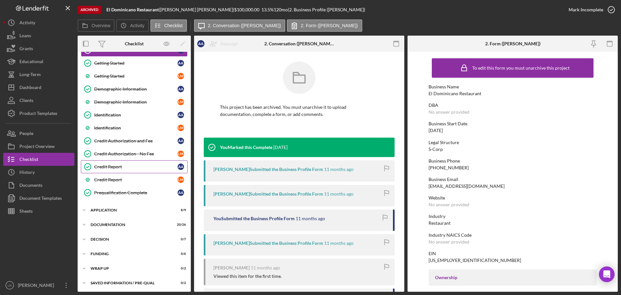
scroll to position [92, 0]
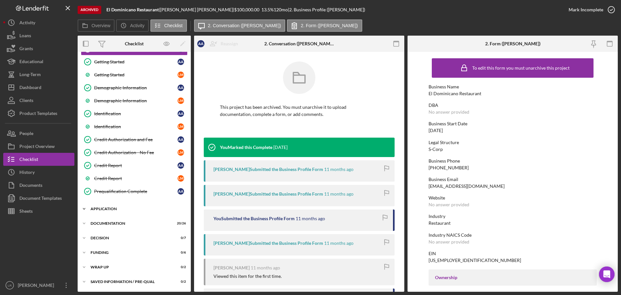
click at [123, 210] on div "Application" at bounding box center [137, 209] width 92 height 4
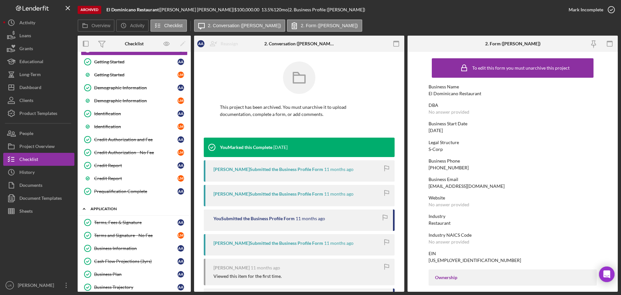
click at [123, 210] on div "Application" at bounding box center [137, 209] width 92 height 4
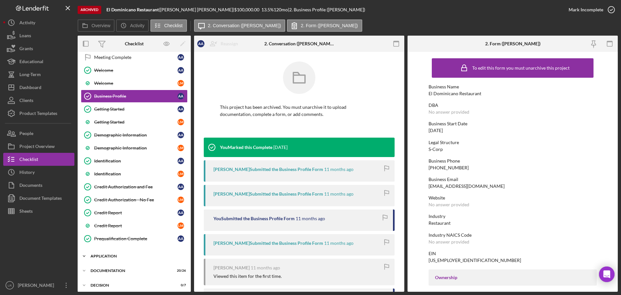
scroll to position [0, 0]
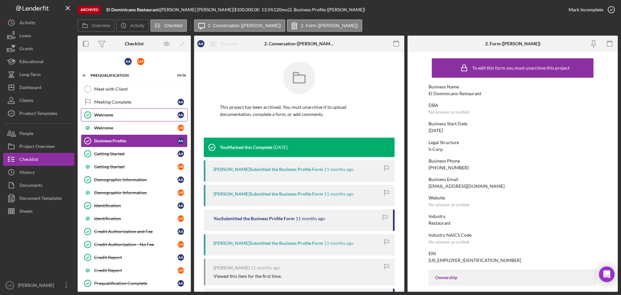
click at [124, 118] on link "Welcome Welcome A A" at bounding box center [134, 114] width 107 height 13
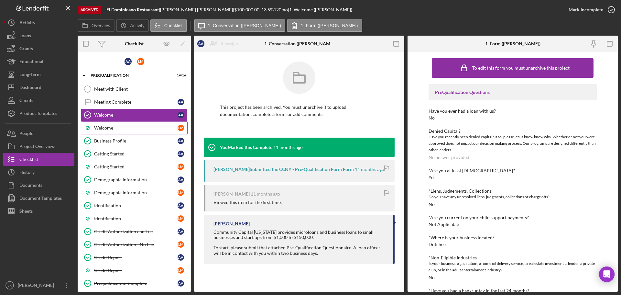
click at [124, 130] on div "Welcome" at bounding box center [136, 127] width 84 height 5
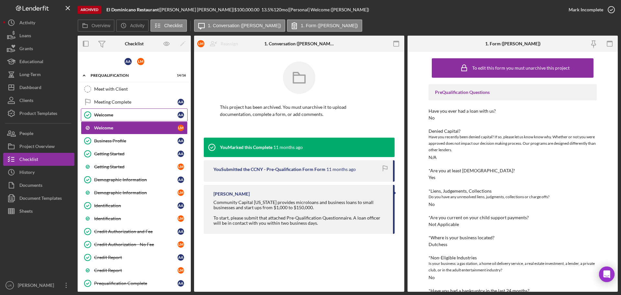
click at [125, 115] on div "Welcome" at bounding box center [136, 114] width 84 height 5
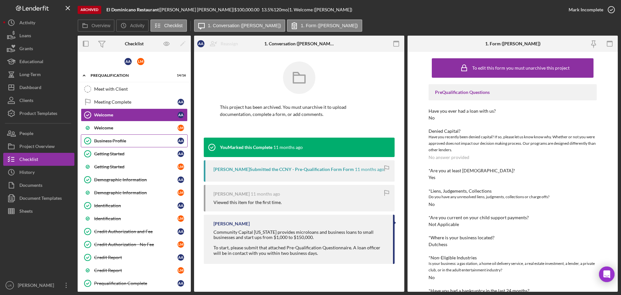
click at [119, 139] on div "Business Profile" at bounding box center [136, 140] width 84 height 5
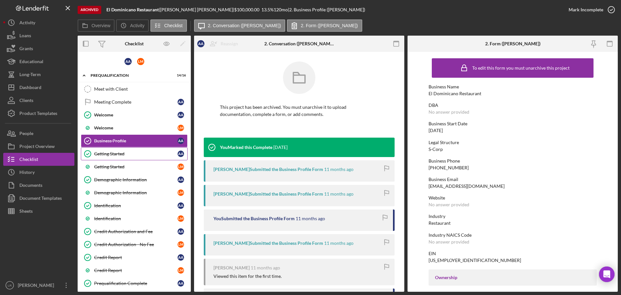
click at [125, 156] on div "Getting Started" at bounding box center [136, 153] width 84 height 5
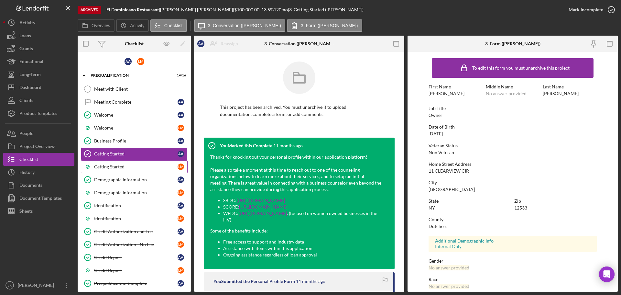
click at [165, 169] on div "Getting Started" at bounding box center [136, 166] width 84 height 5
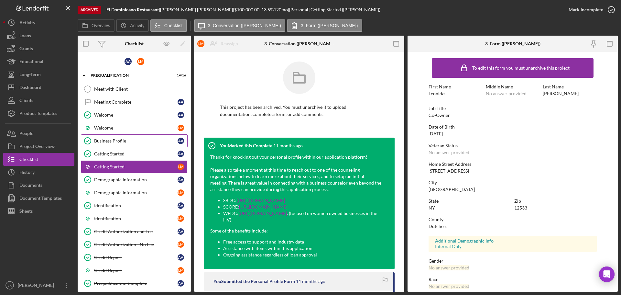
click at [113, 142] on div "Business Profile" at bounding box center [136, 140] width 84 height 5
